Goal: Task Accomplishment & Management: Manage account settings

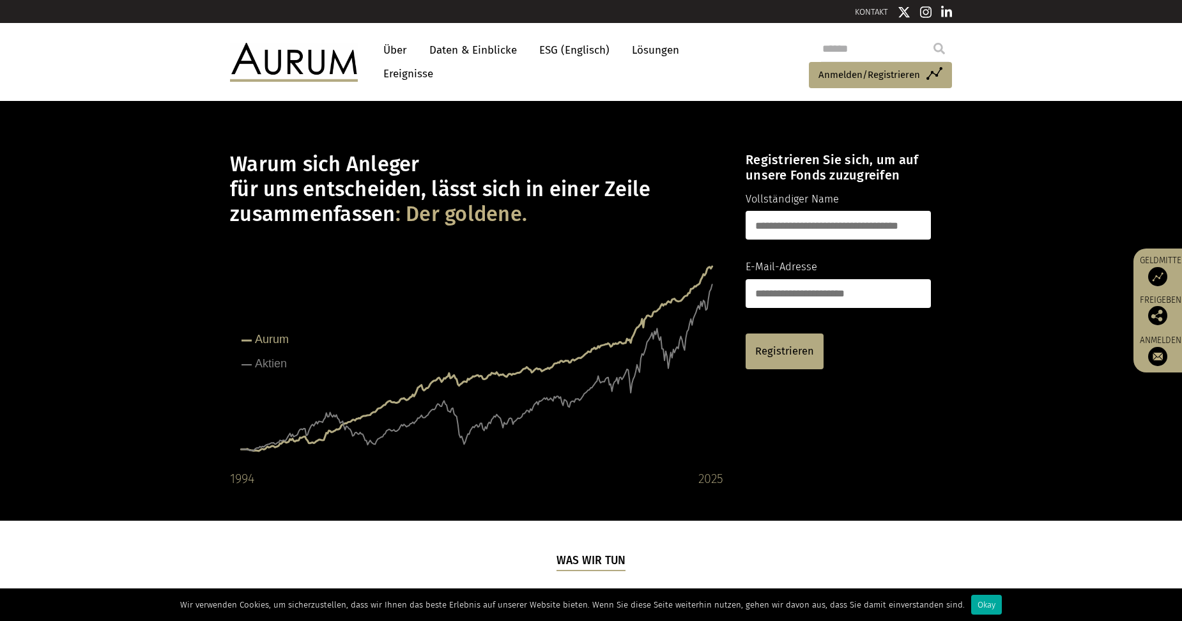
click at [752, 218] on input "text" at bounding box center [837, 225] width 185 height 29
type input "*"
click at [841, 72] on span "Anmelden/Registrieren" at bounding box center [869, 74] width 102 height 15
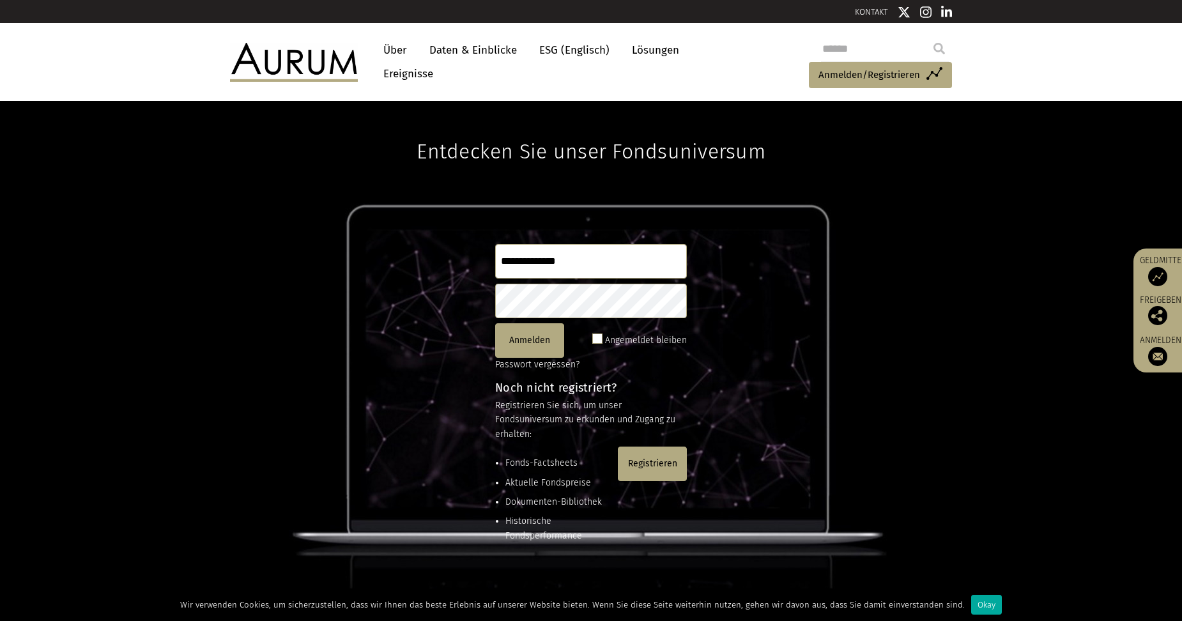
type input "**********"
click at [522, 337] on button "Anmelden" at bounding box center [529, 340] width 69 height 34
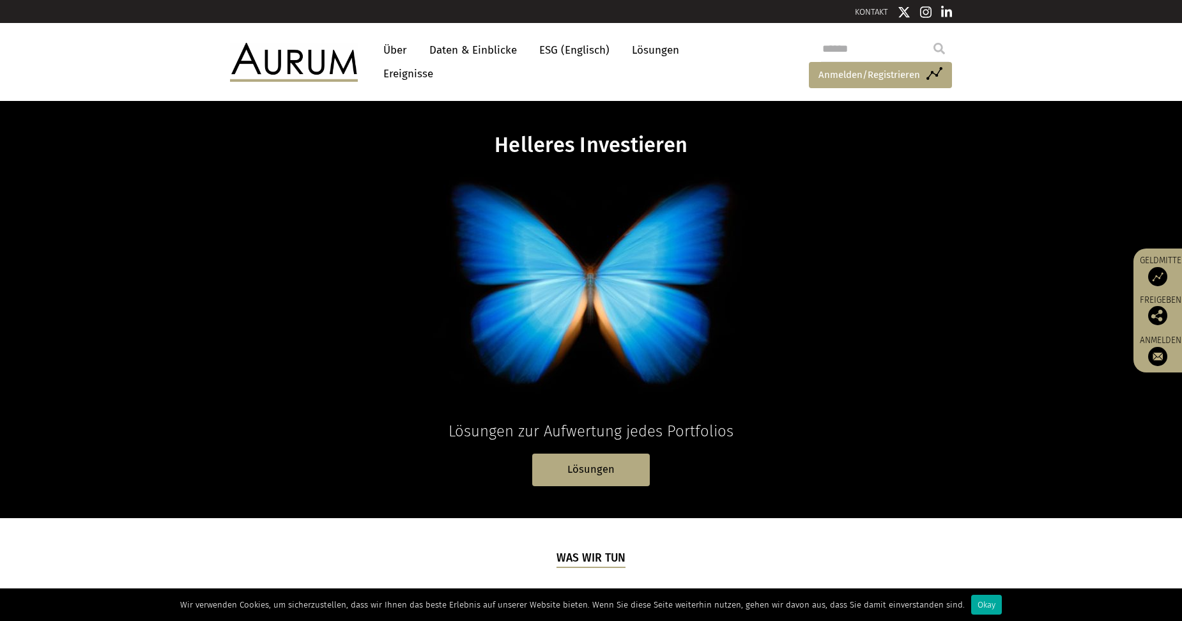
click at [876, 72] on span "Anmelden/Registrieren" at bounding box center [869, 74] width 102 height 15
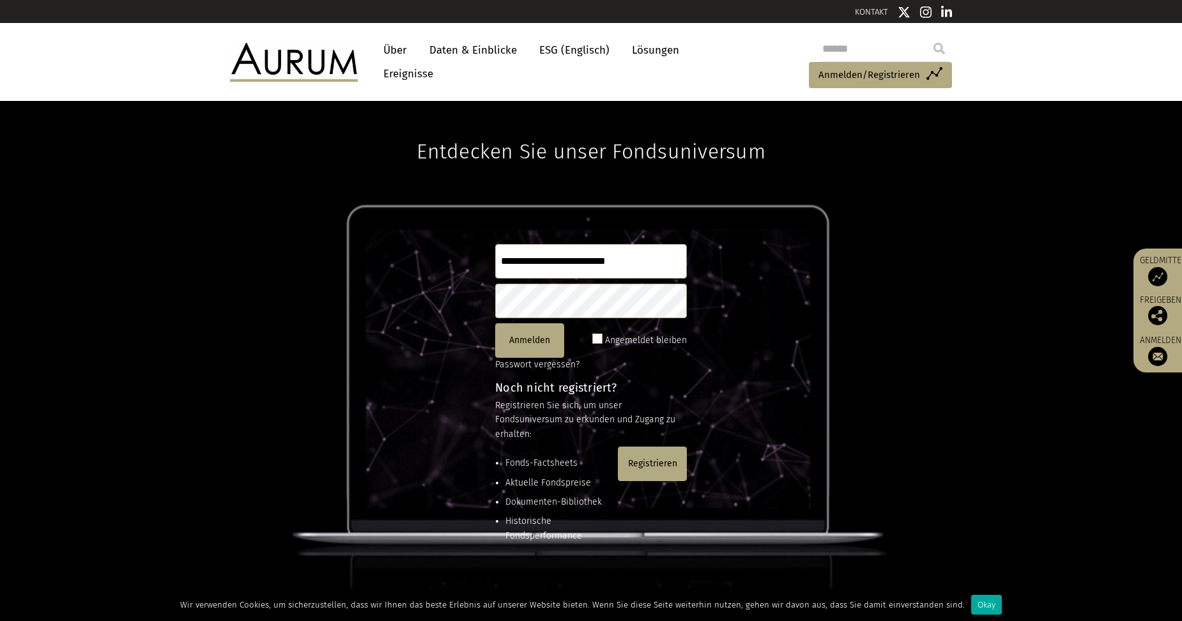
type input "**********"
click at [516, 335] on button "Anmelden" at bounding box center [529, 340] width 69 height 34
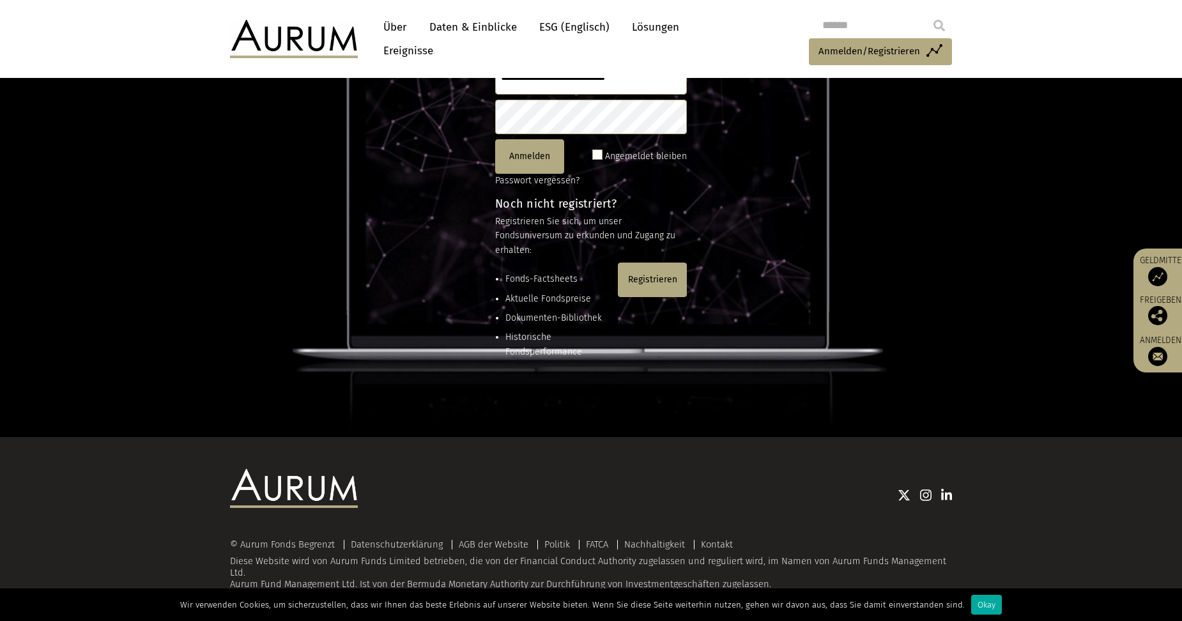
scroll to position [185, 0]
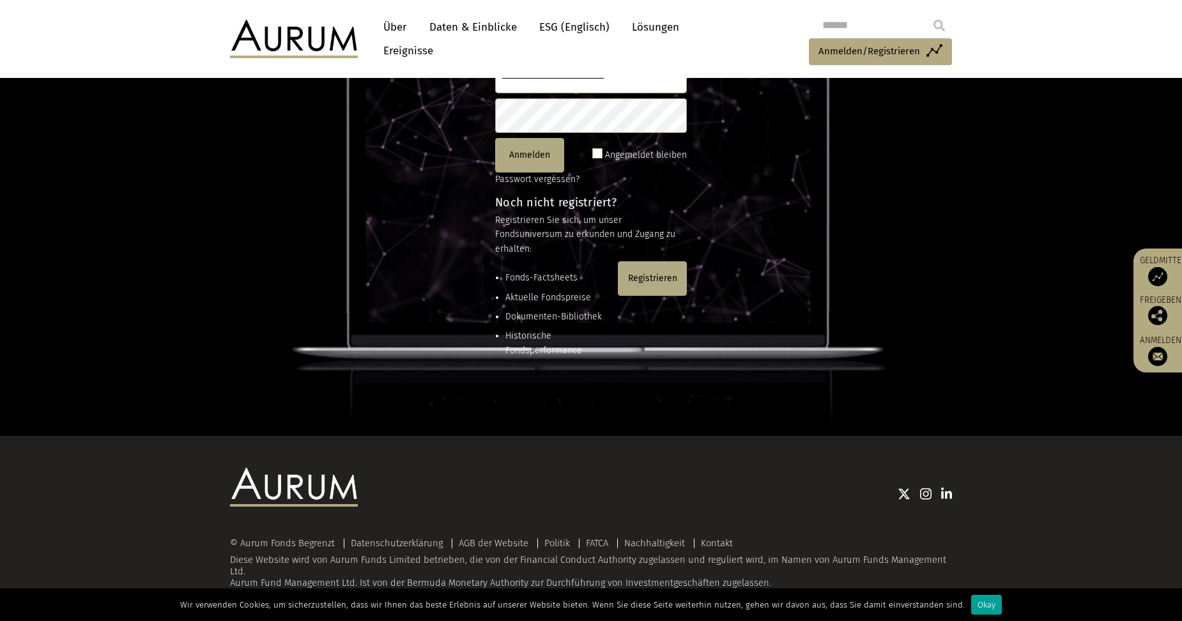
click at [976, 604] on div "Okay" at bounding box center [986, 605] width 31 height 20
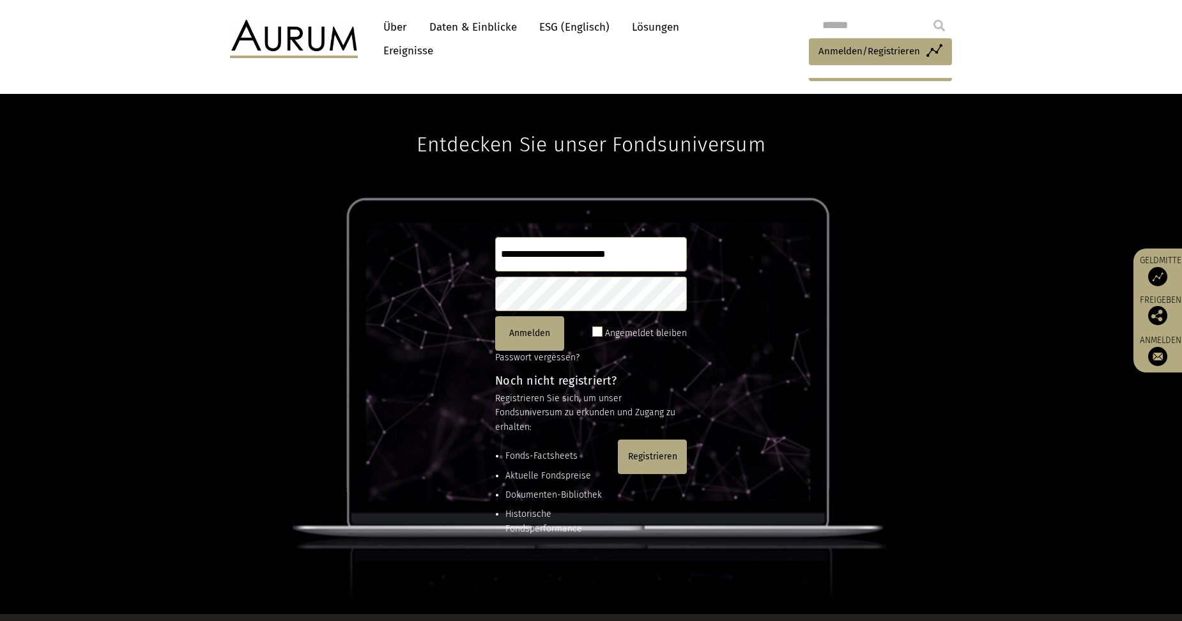
scroll to position [0, 0]
